Goal: Navigation & Orientation: Find specific page/section

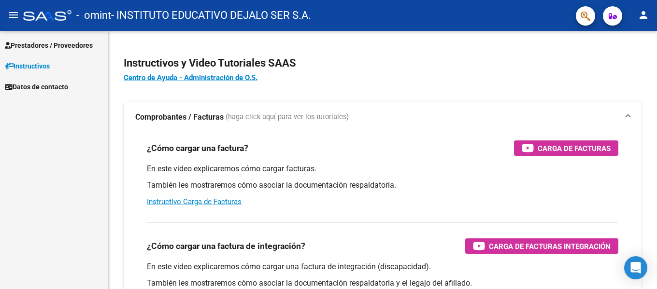
click at [62, 47] on span "Prestadores / Proveedores" at bounding box center [49, 45] width 88 height 11
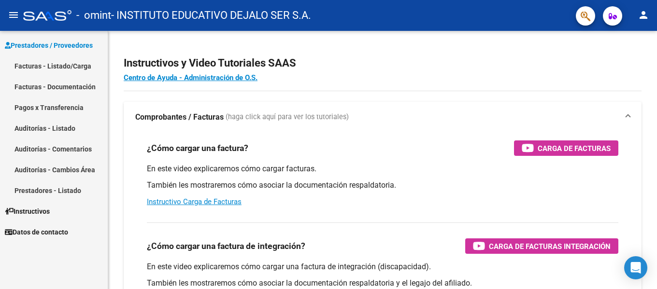
click at [68, 101] on link "Pagos x Transferencia" at bounding box center [54, 107] width 108 height 21
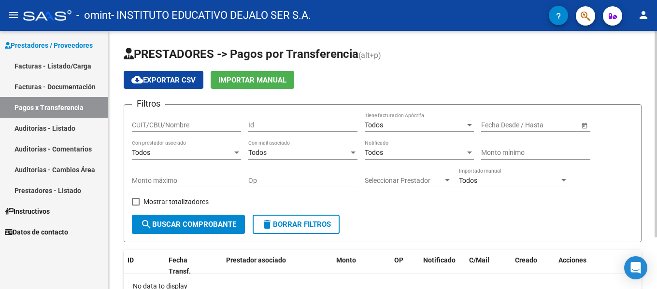
click at [387, 63] on h1 "PRESTADORES -> Pagos por Transferencia (alt+p)" at bounding box center [383, 54] width 518 height 17
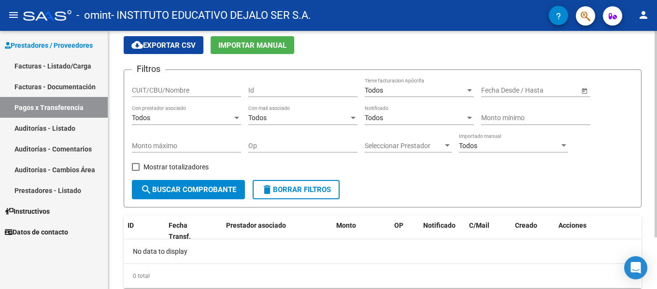
scroll to position [65, 0]
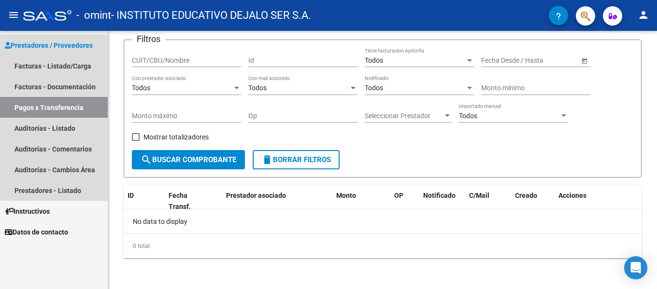
click at [67, 107] on link "Pagos x Transferencia" at bounding box center [54, 107] width 108 height 21
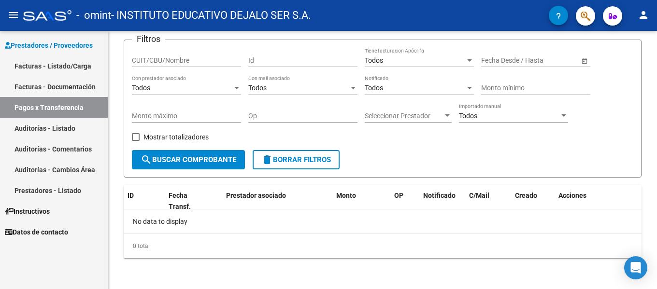
click at [51, 105] on link "Pagos x Transferencia" at bounding box center [54, 107] width 108 height 21
click at [11, 22] on button "menu" at bounding box center [13, 15] width 19 height 19
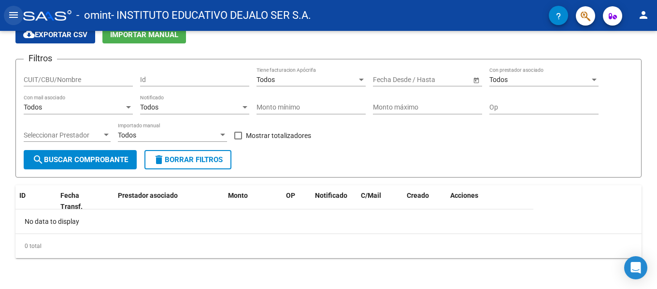
scroll to position [45, 0]
click at [22, 11] on button "menu" at bounding box center [13, 15] width 19 height 19
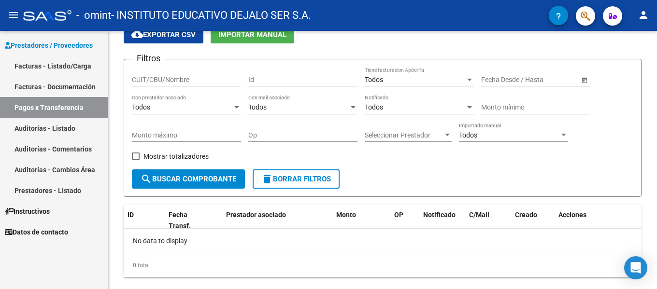
scroll to position [65, 0]
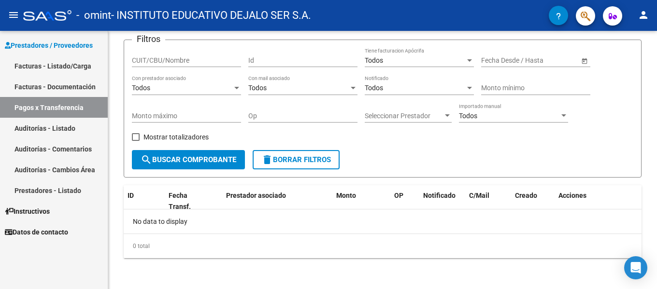
click at [76, 125] on link "Auditorías - Listado" at bounding box center [54, 128] width 108 height 21
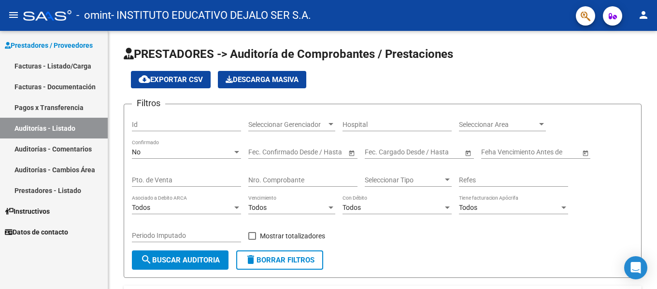
click at [64, 180] on link "Auditorías - Cambios Área" at bounding box center [54, 169] width 108 height 21
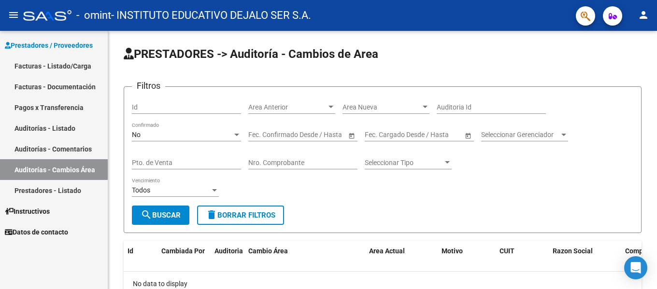
click at [55, 193] on link "Prestadores - Listado" at bounding box center [54, 190] width 108 height 21
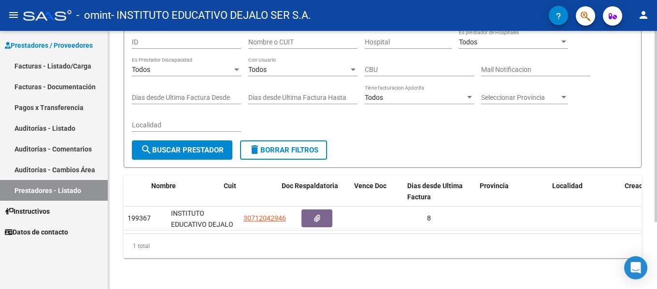
scroll to position [0, 52]
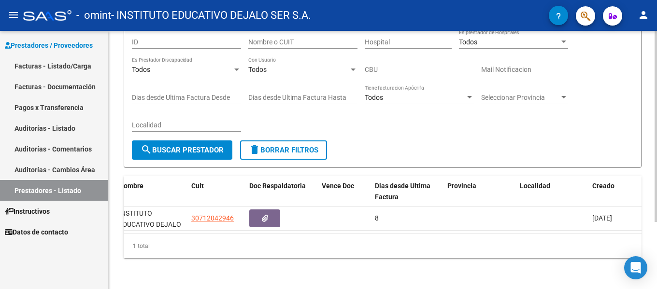
drag, startPoint x: 302, startPoint y: 237, endPoint x: 256, endPoint y: 235, distance: 45.9
click at [256, 235] on div "1 total" at bounding box center [383, 246] width 518 height 24
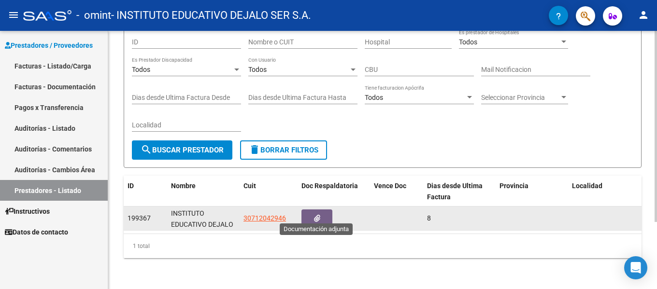
click at [319, 215] on icon "button" at bounding box center [317, 218] width 6 height 7
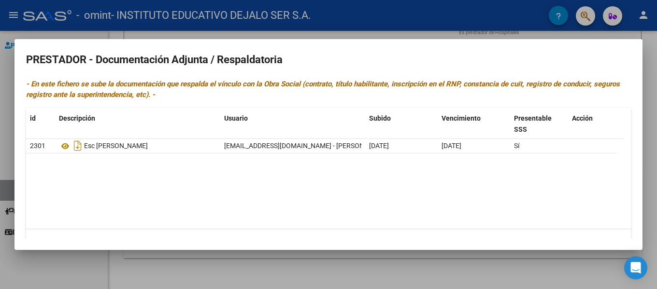
click at [393, 34] on div at bounding box center [328, 144] width 657 height 289
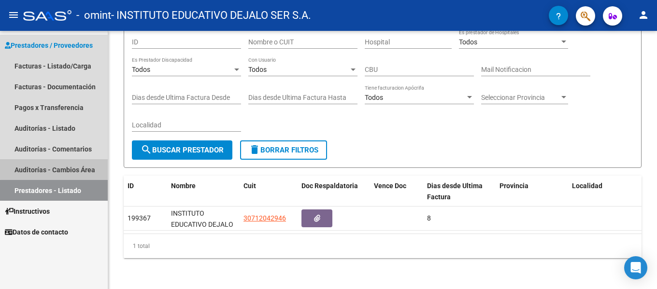
click at [62, 169] on link "Auditorías - Cambios Área" at bounding box center [54, 169] width 108 height 21
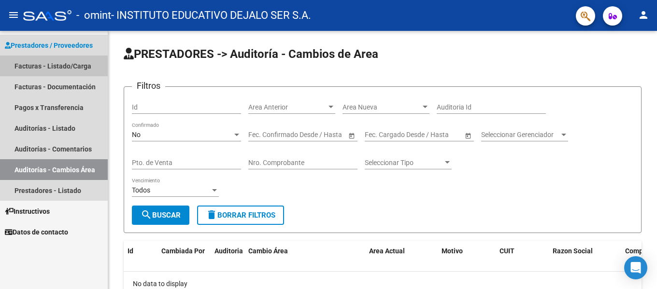
click at [47, 67] on link "Facturas - Listado/Carga" at bounding box center [54, 66] width 108 height 21
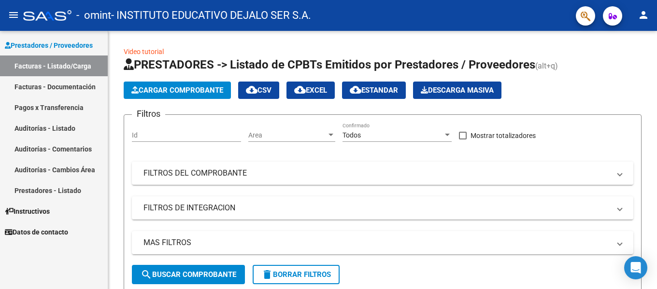
click at [22, 198] on link "Prestadores - Listado" at bounding box center [54, 190] width 108 height 21
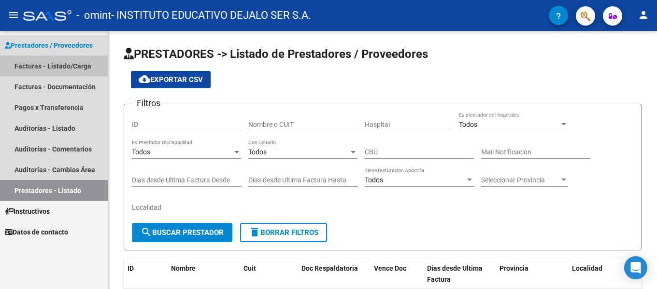
click at [65, 70] on link "Facturas - Listado/Carga" at bounding box center [54, 66] width 108 height 21
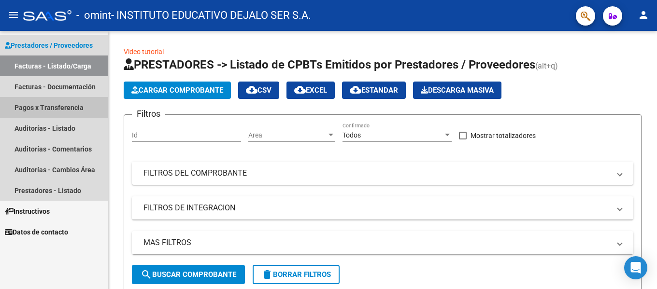
click at [64, 110] on link "Pagos x Transferencia" at bounding box center [54, 107] width 108 height 21
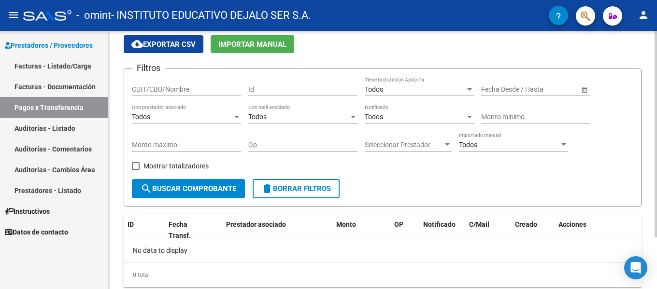
scroll to position [65, 0]
